Goal: Task Accomplishment & Management: Complete application form

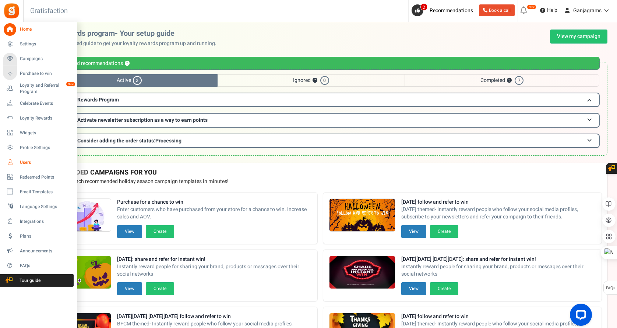
click at [25, 162] on span "Users" at bounding box center [46, 162] width 52 height 6
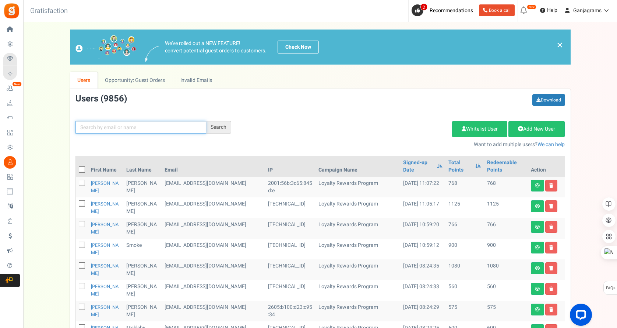
click at [124, 125] on input "text" at bounding box center [141, 127] width 131 height 13
paste input "[EMAIL_ADDRESS][DOMAIN_NAME]"
type input "[EMAIL_ADDRESS][DOMAIN_NAME]"
click at [221, 129] on div "Search" at bounding box center [218, 127] width 25 height 13
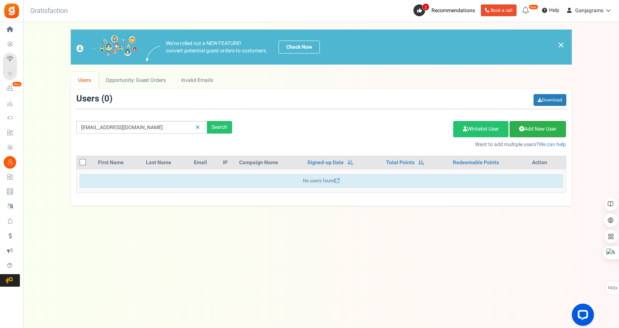
click at [543, 126] on link "Add New User" at bounding box center [538, 129] width 56 height 16
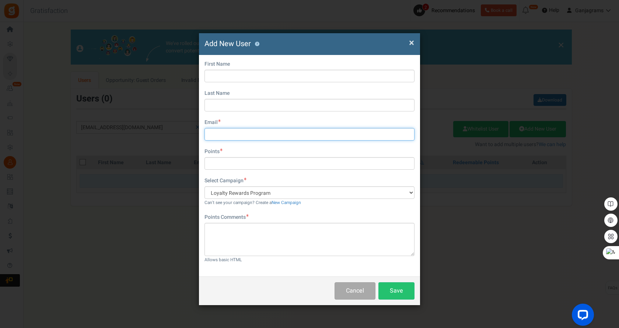
click at [218, 135] on input "text" at bounding box center [309, 134] width 210 height 13
paste input "[EMAIL_ADDRESS][DOMAIN_NAME]"
type input "[EMAIL_ADDRESS][DOMAIN_NAME]"
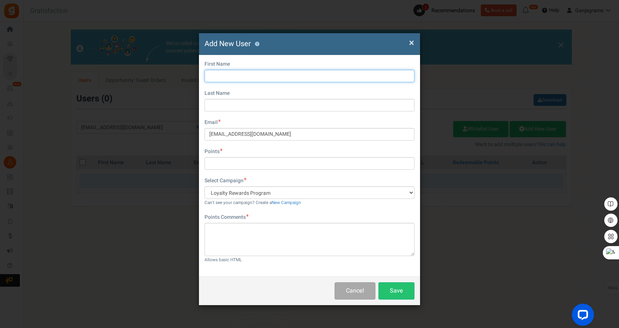
click at [228, 76] on input "text" at bounding box center [309, 76] width 210 height 13
type input "[PERSON_NAME]"
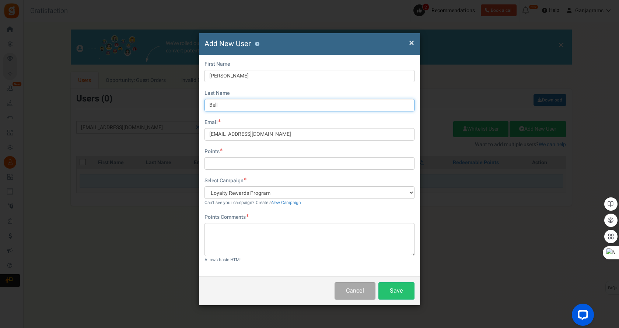
type input "Bell"
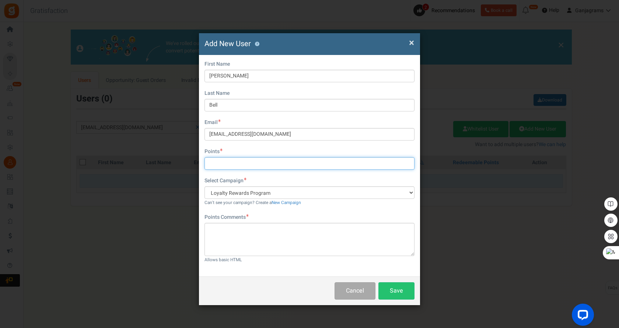
click at [228, 163] on input "text" at bounding box center [309, 163] width 210 height 13
type input "7875"
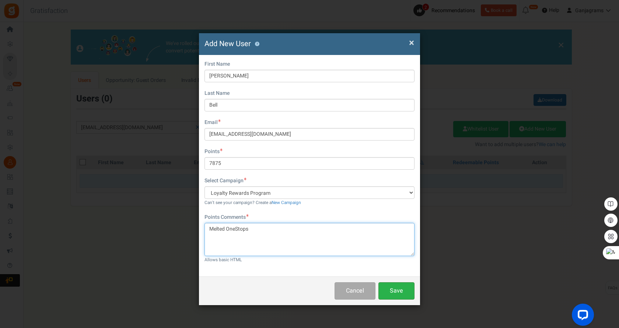
type textarea "Melted OneStops"
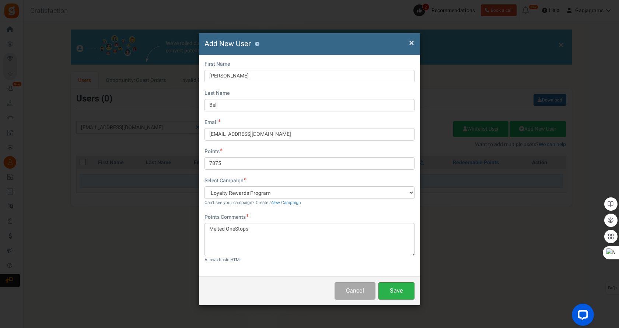
click at [398, 287] on button "Save" at bounding box center [396, 290] width 36 height 17
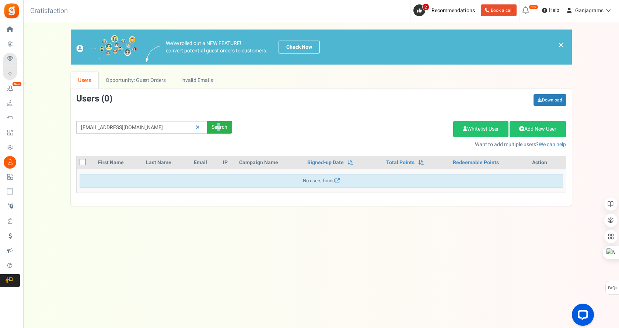
click at [219, 125] on div "Search" at bounding box center [219, 127] width 25 height 13
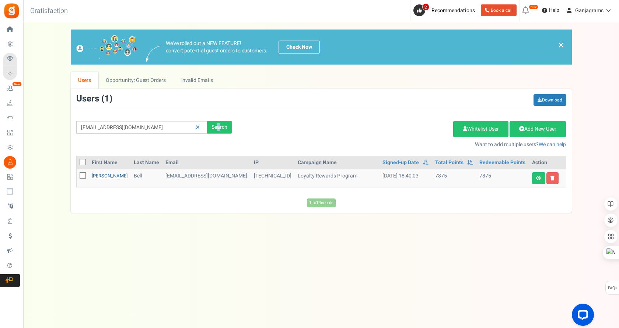
click at [103, 178] on link "[PERSON_NAME]" at bounding box center [110, 175] width 36 height 7
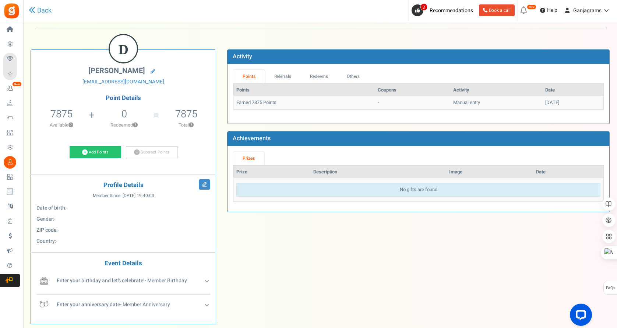
scroll to position [56, 0]
